Goal: Task Accomplishment & Management: Complete application form

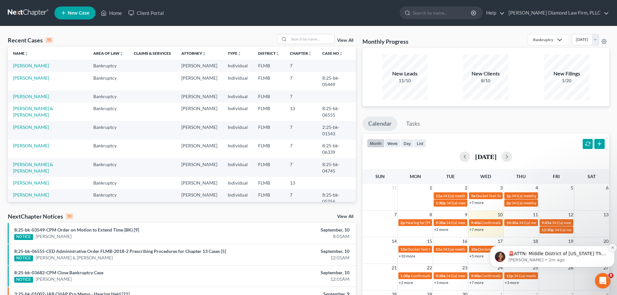
click at [611, 247] on icon "Dismiss notification" at bounding box center [613, 248] width 4 height 4
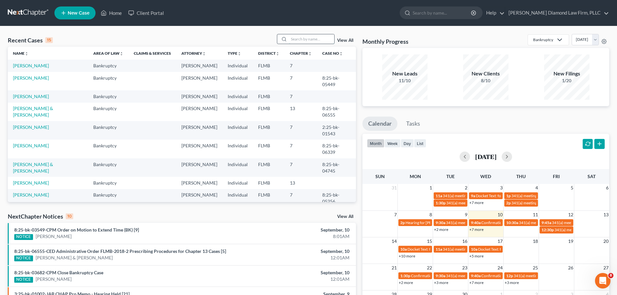
click at [320, 38] on input "search" at bounding box center [311, 38] width 45 height 9
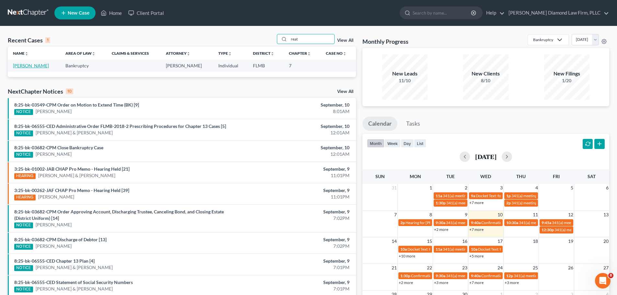
type input "reat"
click at [17, 64] on link "[PERSON_NAME]" at bounding box center [31, 66] width 36 height 6
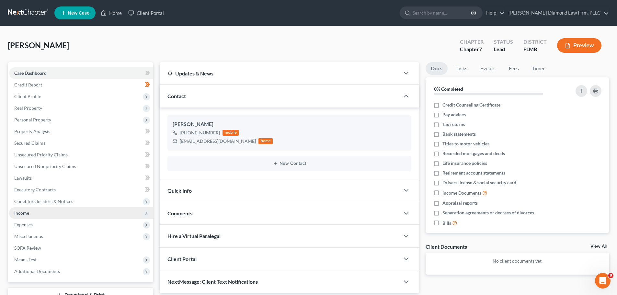
click at [26, 213] on span "Income" at bounding box center [21, 213] width 15 height 6
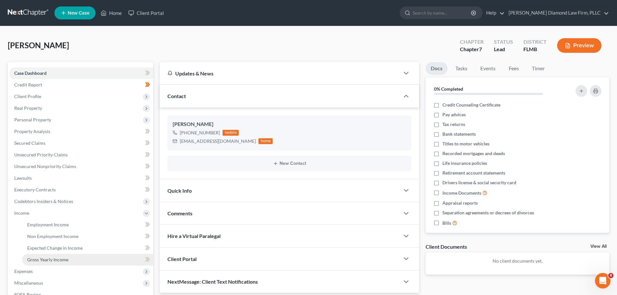
click at [49, 260] on span "Gross Yearly Income" at bounding box center [47, 260] width 41 height 6
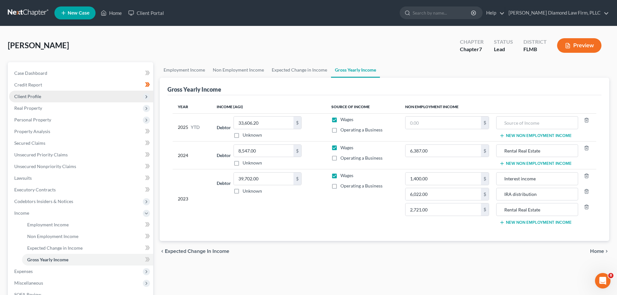
click at [36, 98] on span "Client Profile" at bounding box center [27, 97] width 27 height 6
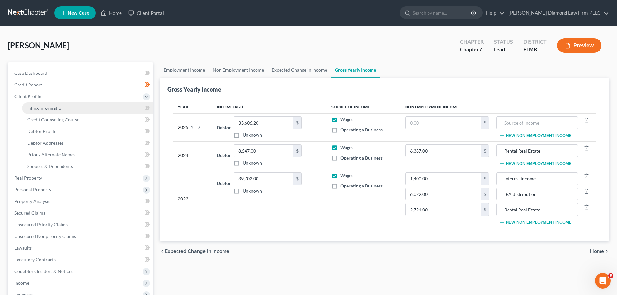
click at [44, 108] on span "Filing Information" at bounding box center [45, 108] width 37 height 6
select select "1"
select select "0"
select select "9"
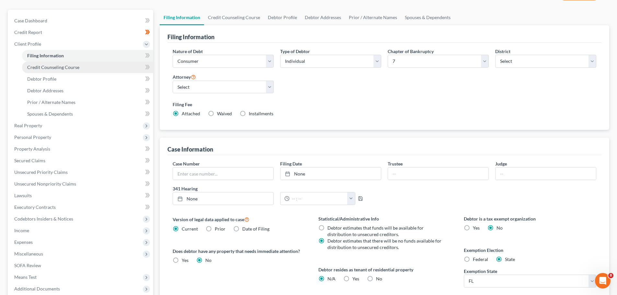
scroll to position [132, 0]
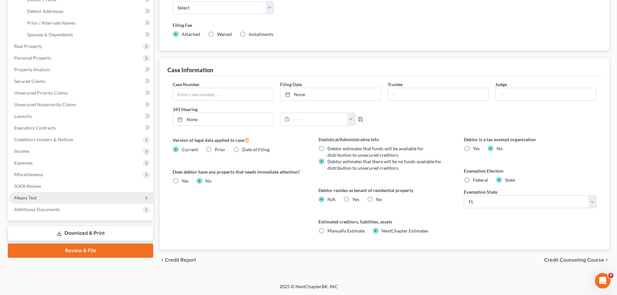
click at [46, 202] on span "Means Test" at bounding box center [81, 198] width 144 height 12
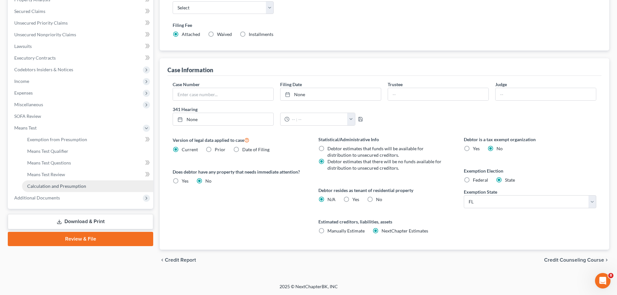
click at [42, 187] on span "Calculation and Presumption" at bounding box center [56, 186] width 59 height 6
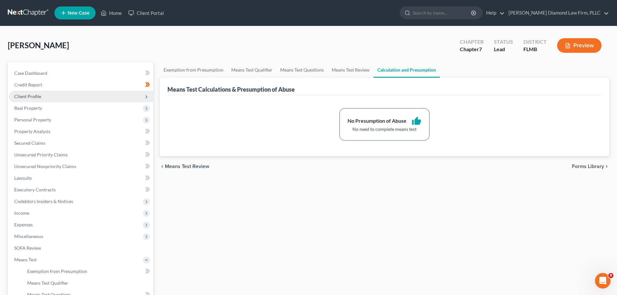
click at [39, 96] on span "Client Profile" at bounding box center [27, 97] width 27 height 6
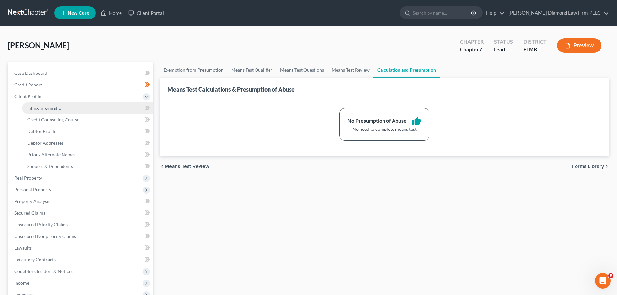
click at [39, 105] on link "Filing Information" at bounding box center [87, 108] width 131 height 12
select select "1"
select select "0"
select select "15"
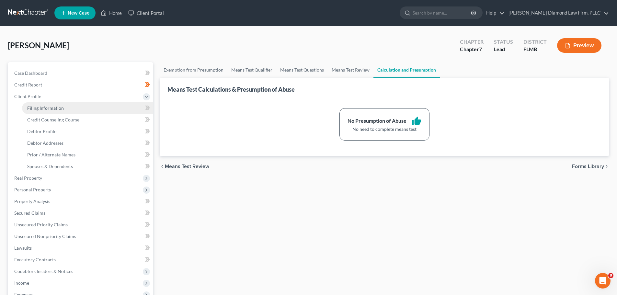
select select "0"
select select "9"
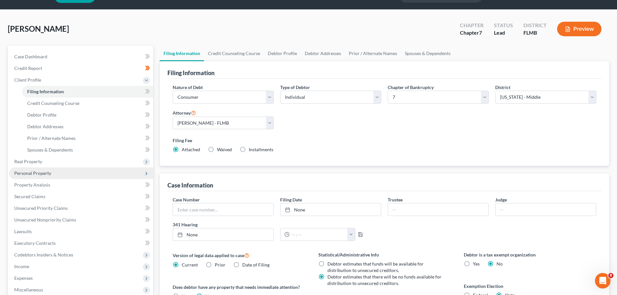
scroll to position [32, 0]
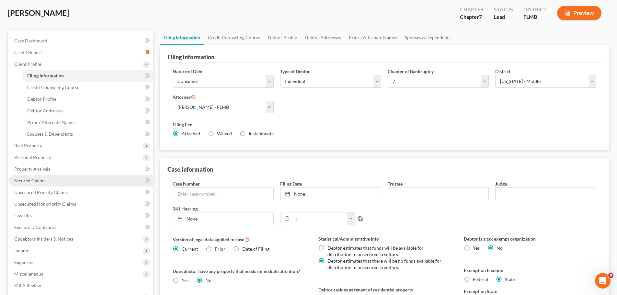
click at [43, 183] on link "Secured Claims" at bounding box center [81, 181] width 144 height 12
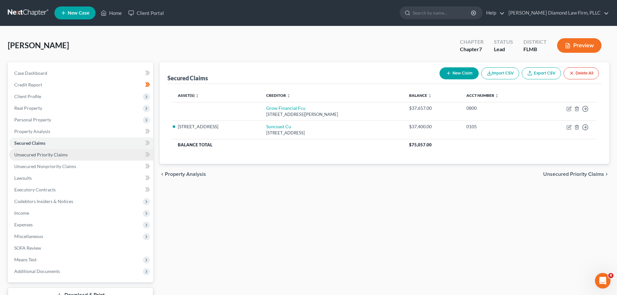
click at [58, 152] on span "Unsecured Priority Claims" at bounding box center [40, 155] width 53 height 6
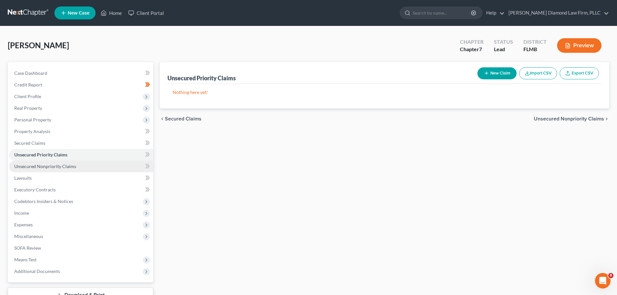
click at [81, 172] on link "Unsecured Nonpriority Claims" at bounding box center [81, 167] width 144 height 12
